Goal: Navigation & Orientation: Find specific page/section

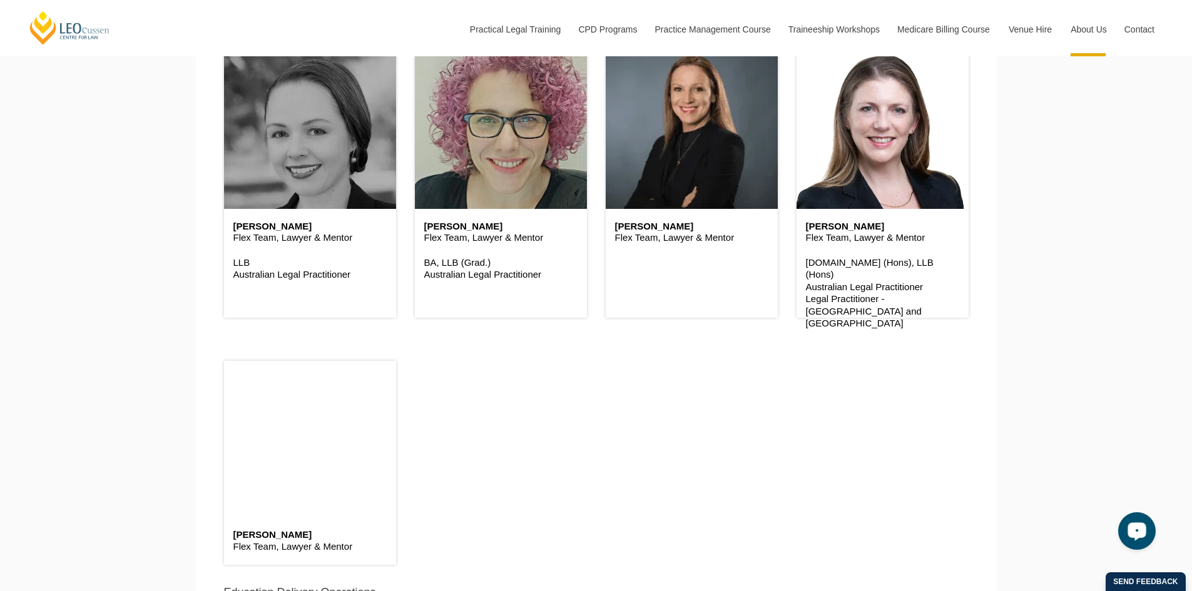
scroll to position [3881, 0]
